Goal: Task Accomplishment & Management: Manage account settings

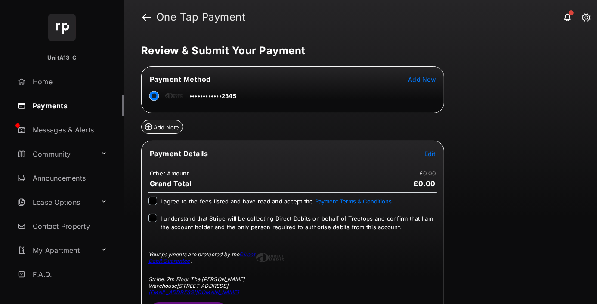
click at [67, 106] on link "Payments" at bounding box center [69, 106] width 110 height 21
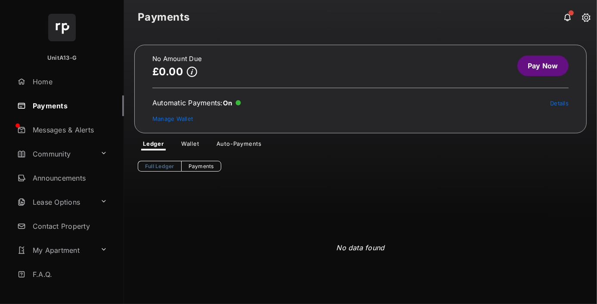
click at [172, 118] on link "Manage Wallet" at bounding box center [172, 118] width 40 height 7
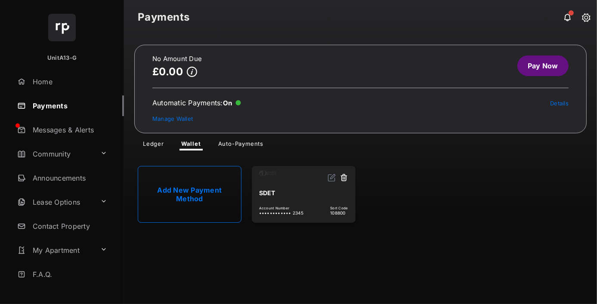
click at [559, 103] on link "Details" at bounding box center [559, 103] width 19 height 7
